Goal: Transaction & Acquisition: Subscribe to service/newsletter

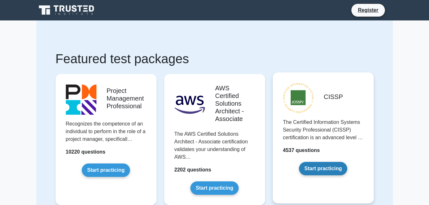
click at [320, 163] on link "Start practicing" at bounding box center [323, 168] width 48 height 13
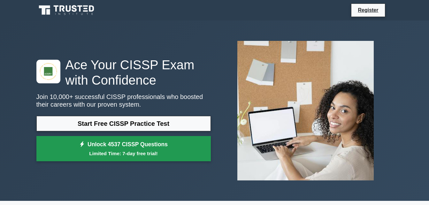
click at [171, 145] on link "Unlock 4537 CISSP Questions Limited Time: 7-day free trial!" at bounding box center [123, 149] width 174 height 26
